Goal: Task Accomplishment & Management: Use online tool/utility

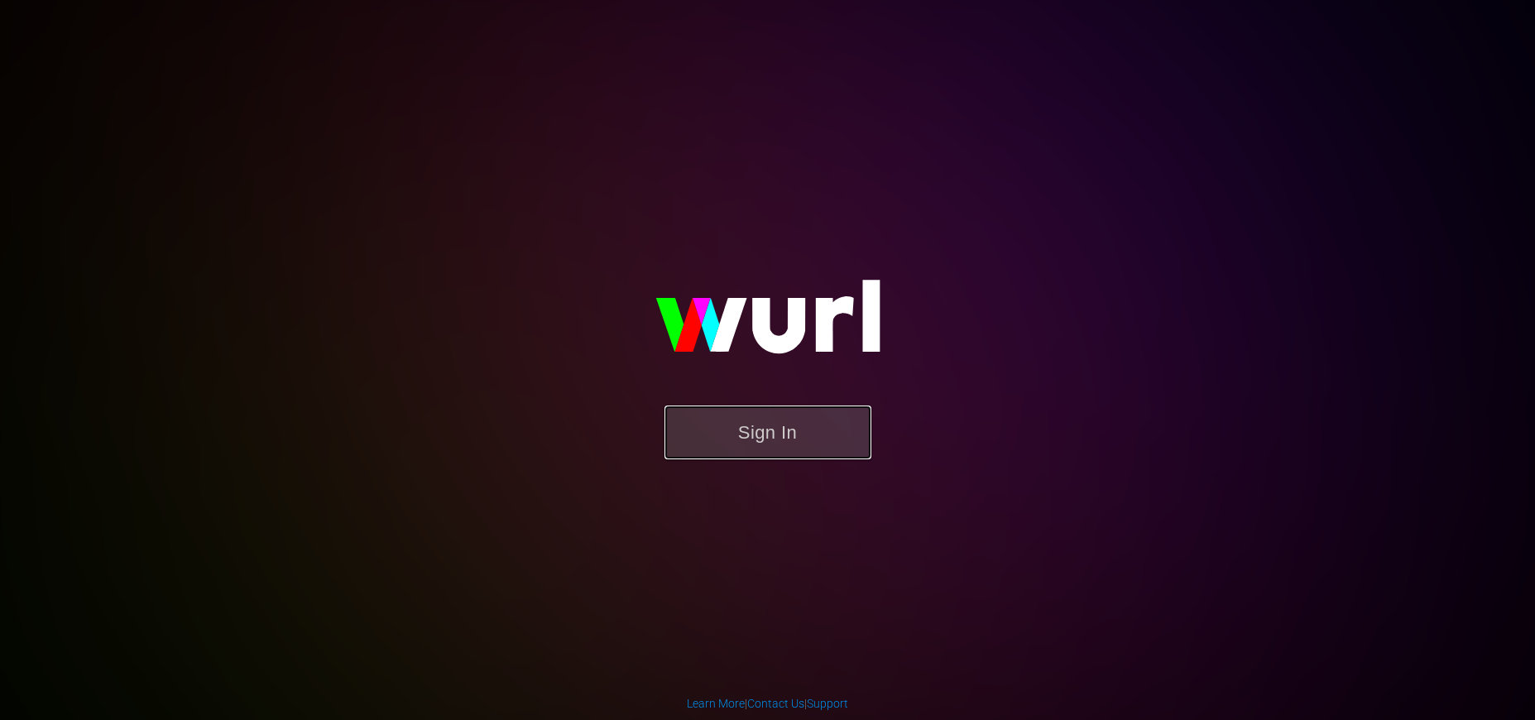
click at [756, 445] on button "Sign In" at bounding box center [767, 432] width 207 height 54
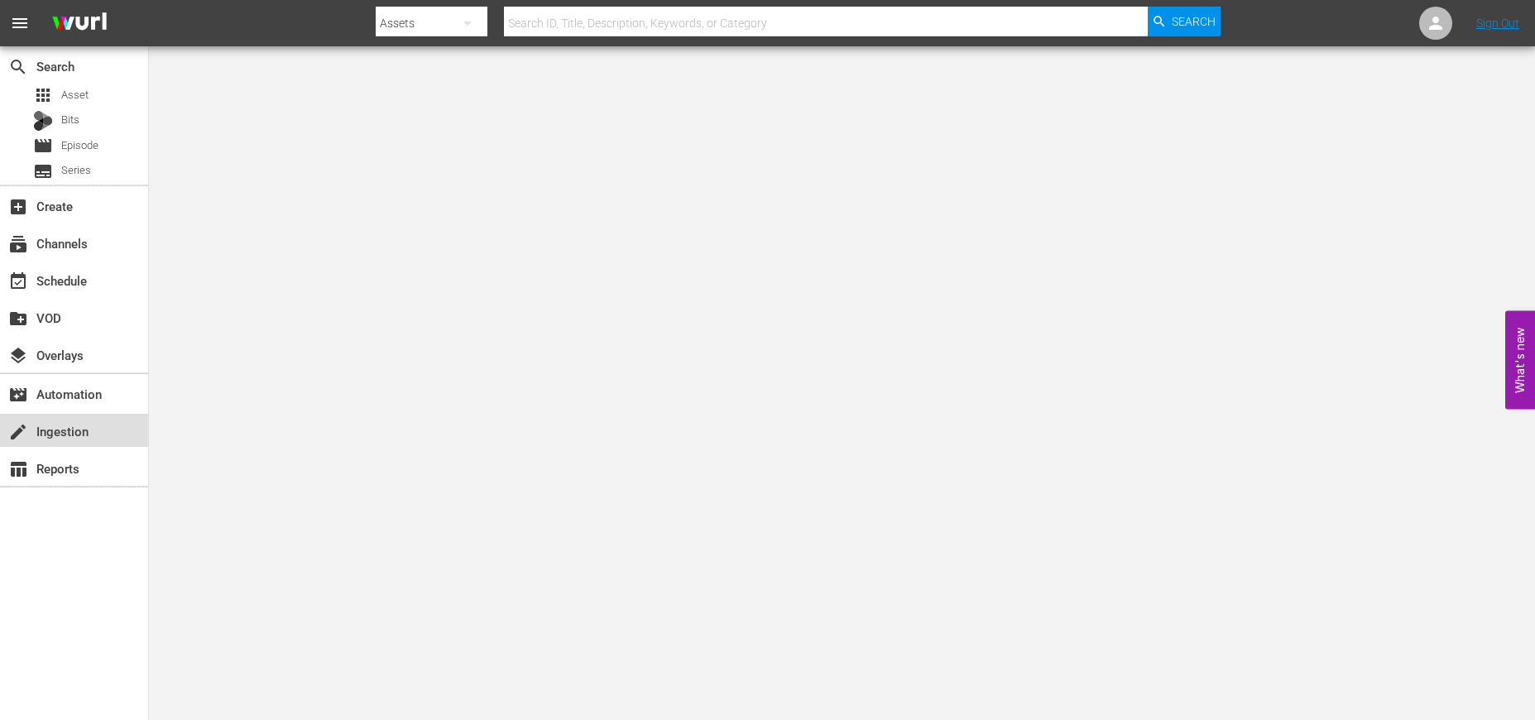
click at [77, 434] on div "create Ingestion" at bounding box center [46, 428] width 93 height 15
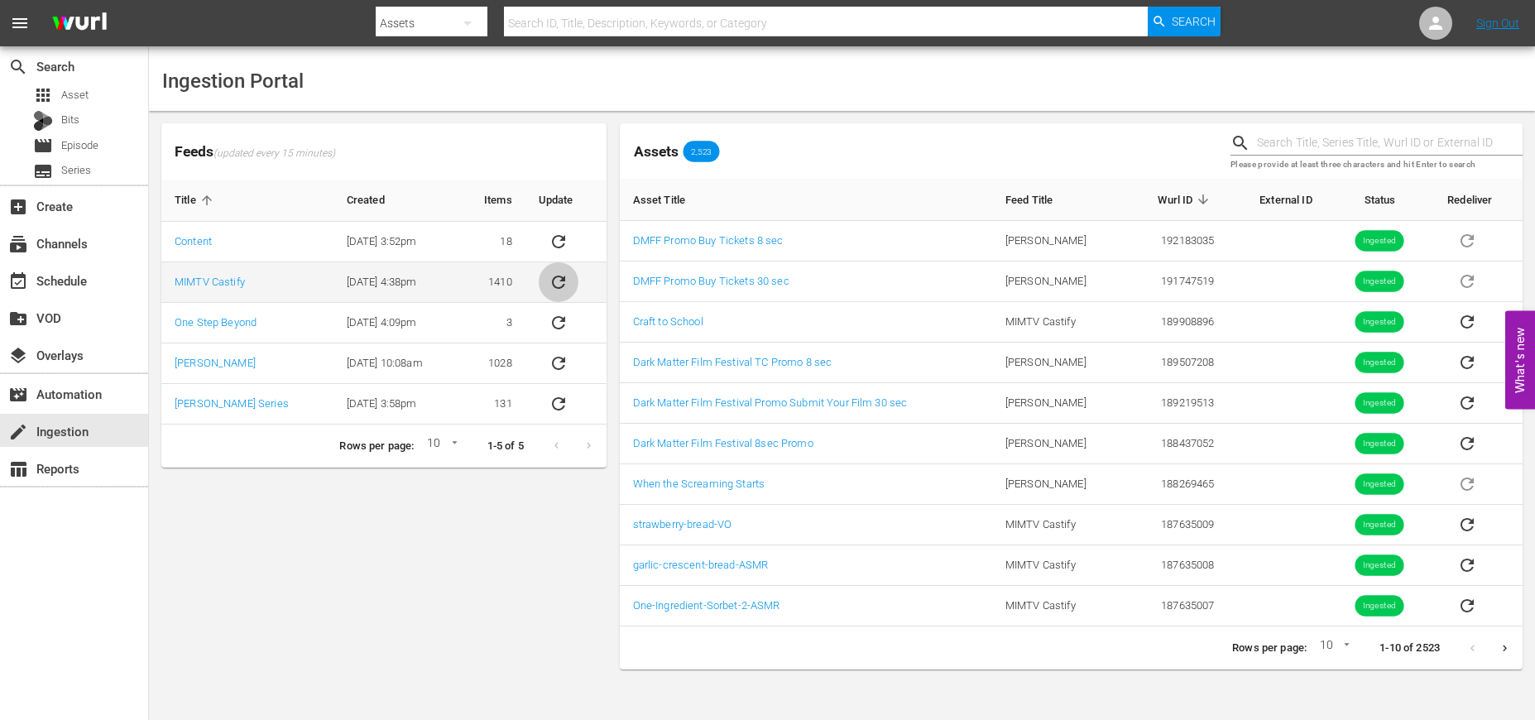
click at [549, 285] on icon "sticky table" at bounding box center [559, 282] width 20 height 20
click at [229, 288] on td "MIMTV Castify" at bounding box center [247, 282] width 172 height 41
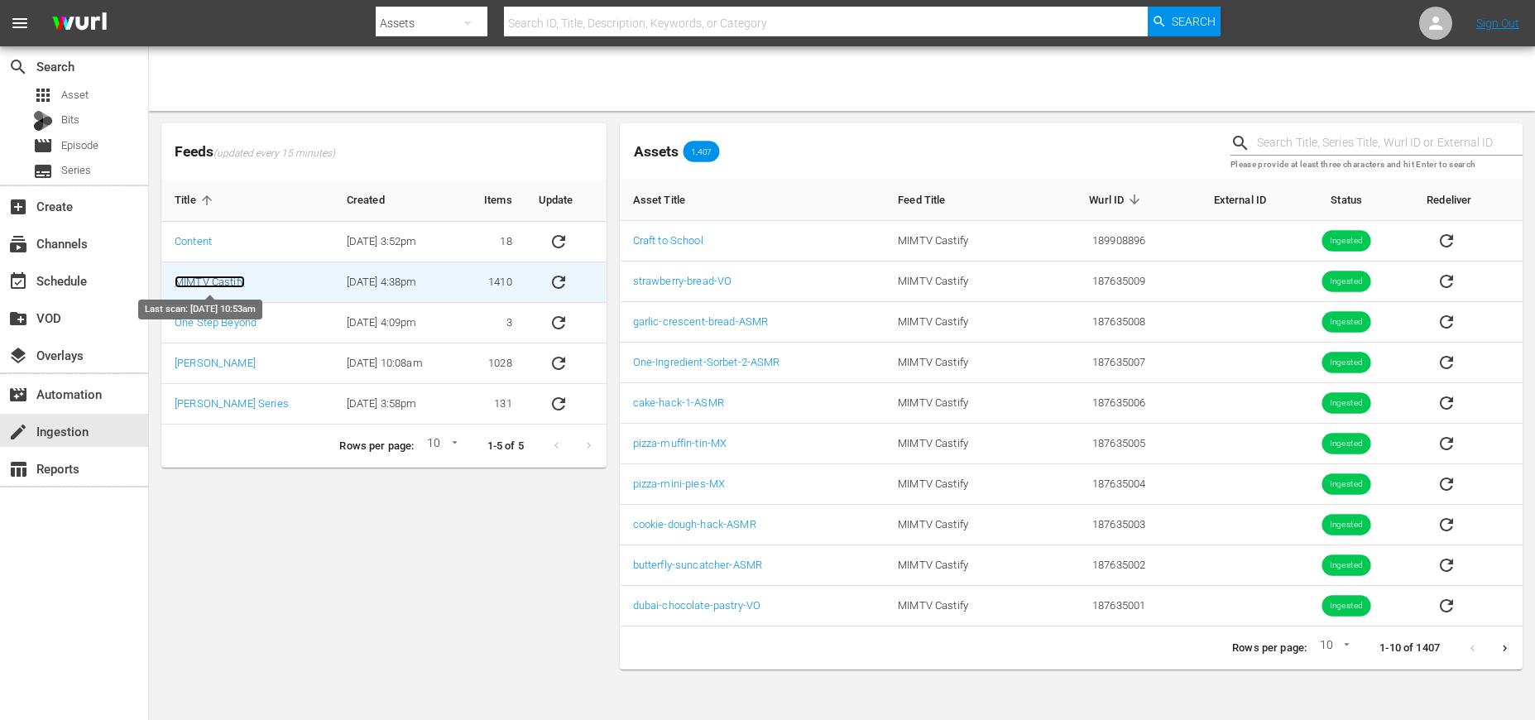
click at [228, 285] on link "MIMTV Castify" at bounding box center [210, 282] width 70 height 12
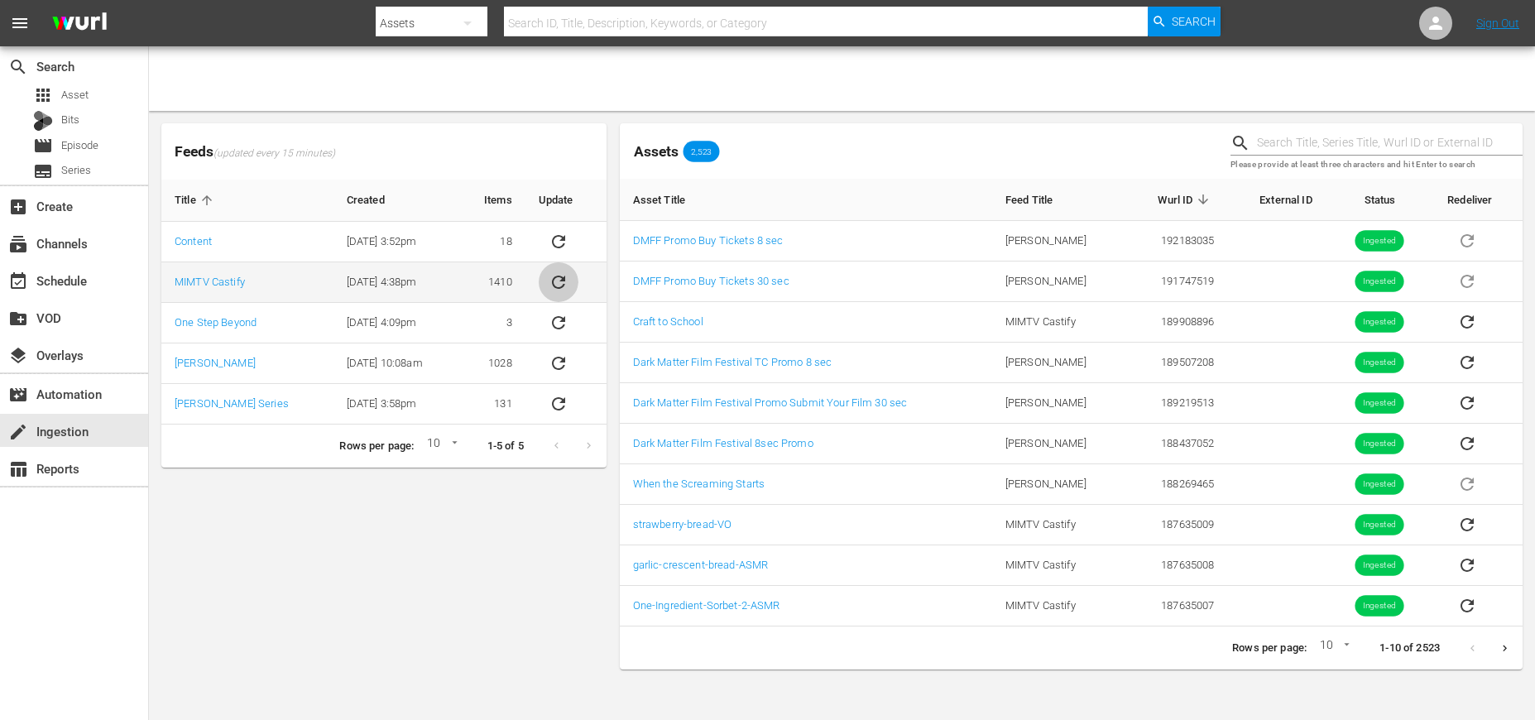
click at [566, 284] on button "sticky table" at bounding box center [559, 282] width 40 height 40
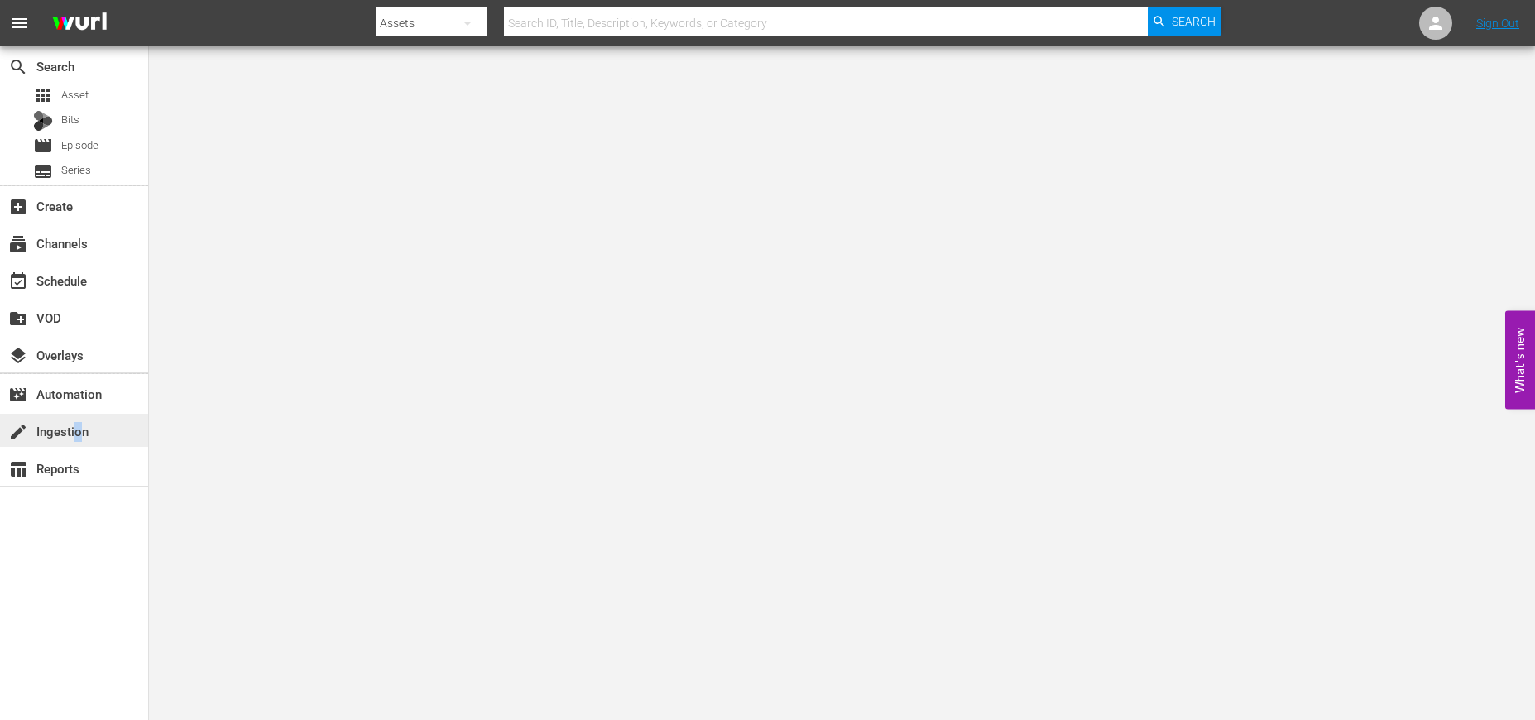
click at [76, 434] on div "create Ingestion" at bounding box center [46, 428] width 93 height 15
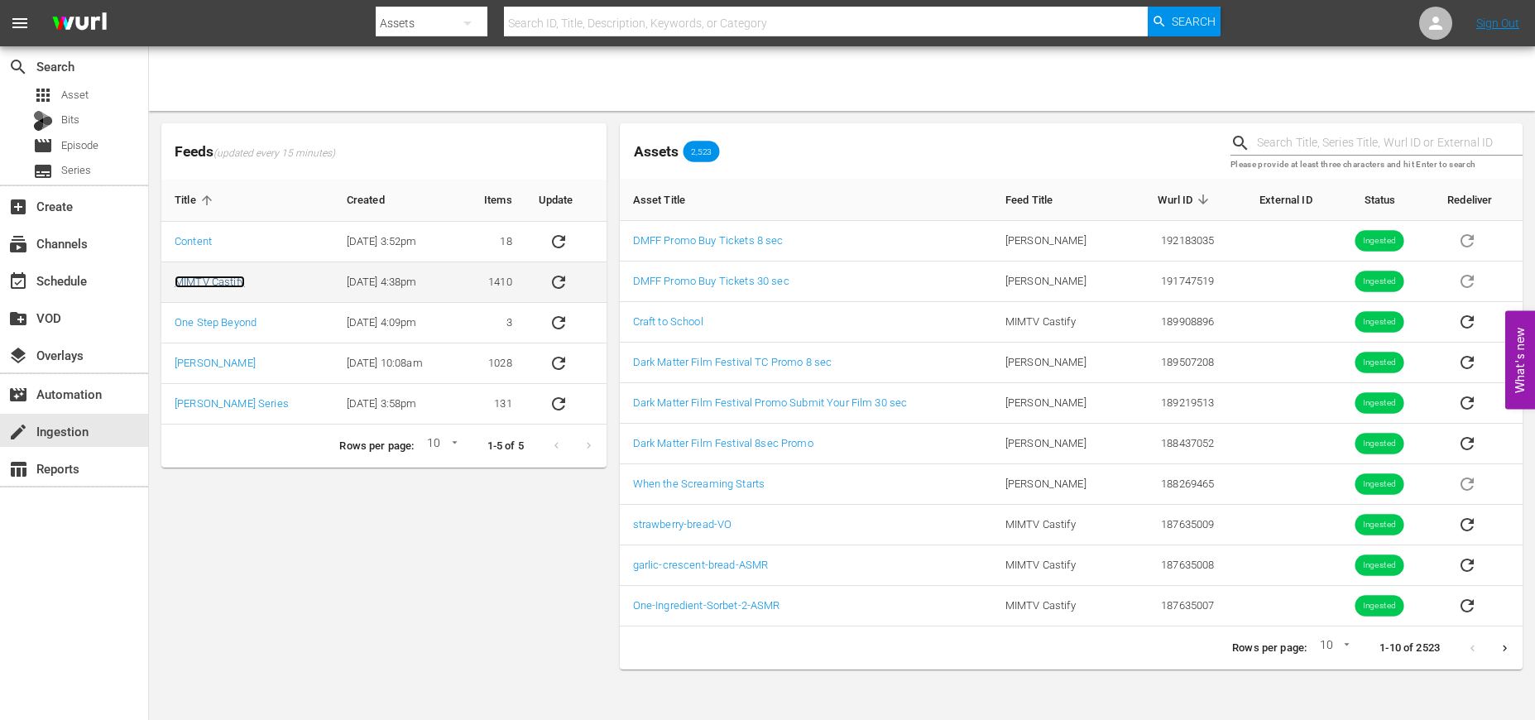
click at [227, 281] on link "MIMTV Castify" at bounding box center [210, 282] width 70 height 12
click at [569, 284] on button "sticky table" at bounding box center [559, 282] width 40 height 40
